Goal: Information Seeking & Learning: Find specific fact

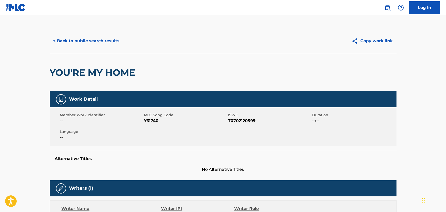
click at [109, 42] on button "< Back to public search results" at bounding box center [87, 41] width 74 height 13
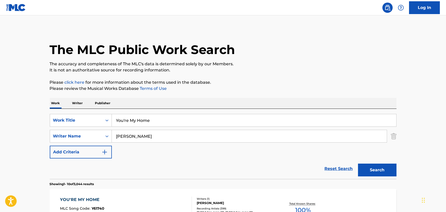
scroll to position [46, 0]
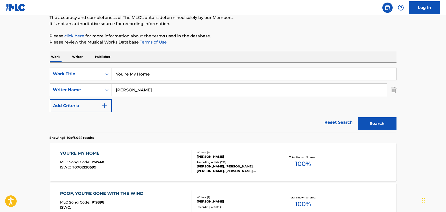
click at [158, 72] on input "You're My Home" at bounding box center [254, 74] width 285 height 12
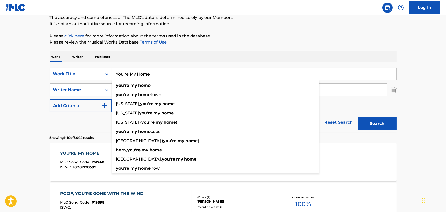
click at [158, 72] on input "You're My Home" at bounding box center [254, 74] width 285 height 12
paste input "Tell Me Something Good"
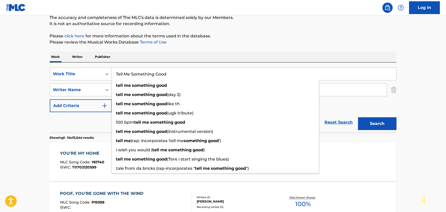
type input "Tell Me Something Good"
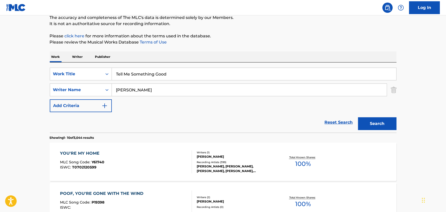
click at [143, 88] on input "[PERSON_NAME]" at bounding box center [249, 90] width 275 height 12
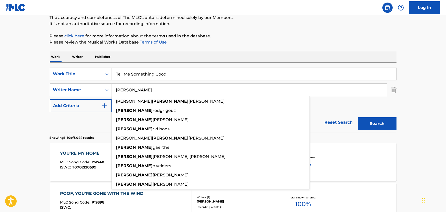
click at [143, 88] on input "[PERSON_NAME]" at bounding box center [249, 90] width 275 height 12
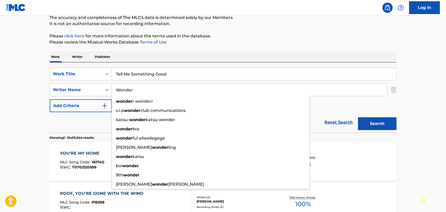
type input "Wonder"
click at [358, 118] on button "Search" at bounding box center [377, 124] width 38 height 13
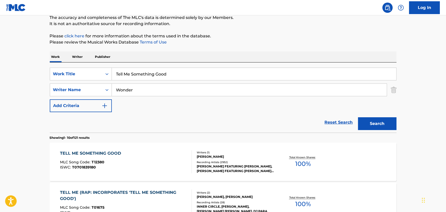
click at [139, 157] on div "TELL ME SOMETHING GOOD MLC Song Code : T12380 ISWC : T0701839180" at bounding box center [126, 162] width 132 height 23
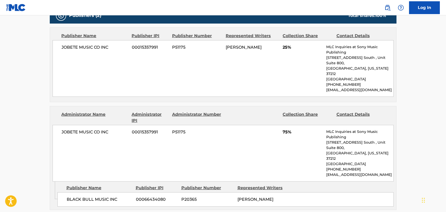
scroll to position [210, 0]
